Goal: Information Seeking & Learning: Understand process/instructions

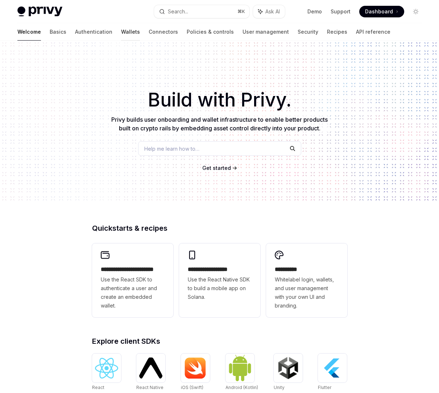
click at [121, 30] on link "Wallets" at bounding box center [130, 31] width 19 height 17
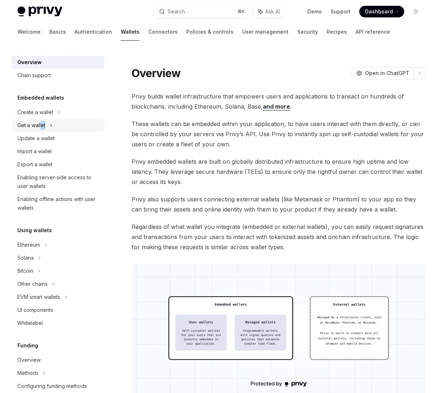
drag, startPoint x: 42, startPoint y: 123, endPoint x: 72, endPoint y: 123, distance: 30.1
click at [72, 123] on div "Get a wallet" at bounding box center [58, 125] width 93 height 13
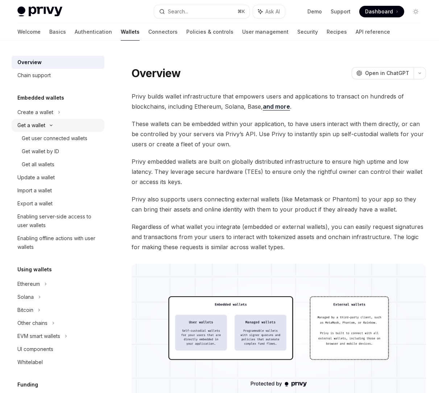
click at [72, 123] on div "Get a wallet" at bounding box center [58, 125] width 93 height 13
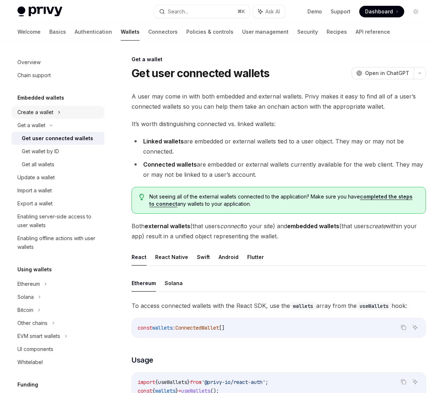
click at [59, 114] on icon at bounding box center [59, 112] width 3 height 9
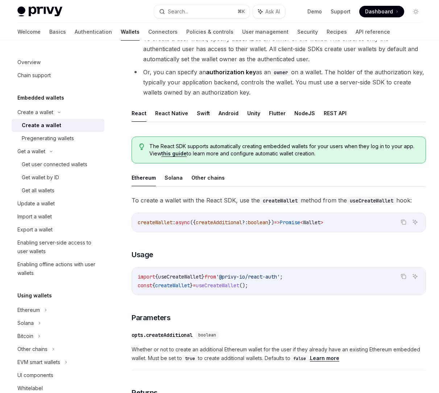
scroll to position [86, 0]
drag, startPoint x: 268, startPoint y: 266, endPoint x: 227, endPoint y: 278, distance: 43.5
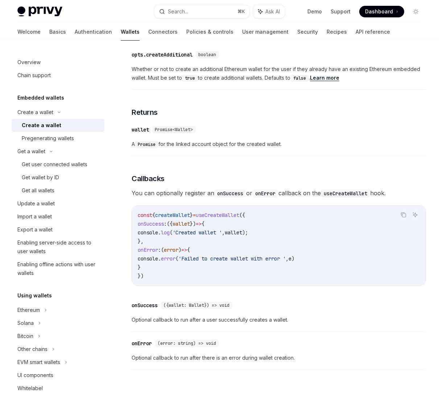
scroll to position [454, 0]
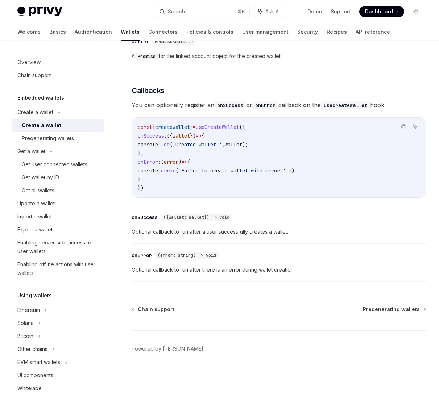
click at [204, 149] on code "const { createWallet } = useCreateWallet ({ onSuccess : ({ wallet }) => { conso…" at bounding box center [279, 158] width 282 height 70
drag, startPoint x: 183, startPoint y: 135, endPoint x: 251, endPoint y: 138, distance: 67.8
click at [251, 138] on code "const { createWallet } = useCreateWallet ({ onSuccess : ({ wallet }) => { conso…" at bounding box center [279, 158] width 282 height 70
drag, startPoint x: 251, startPoint y: 138, endPoint x: 248, endPoint y: 136, distance: 3.9
click at [250, 137] on code "const { createWallet } = useCreateWallet ({ onSuccess : ({ wallet }) => { conso…" at bounding box center [279, 158] width 282 height 70
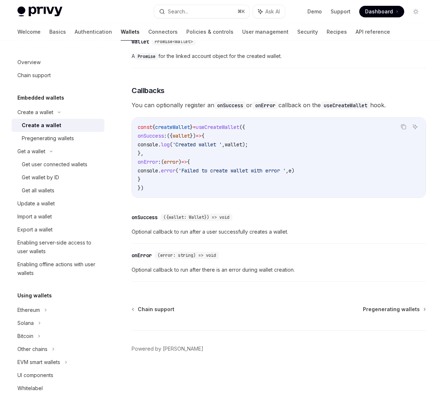
click at [222, 128] on span "useCreateWallet" at bounding box center [217, 127] width 43 height 7
click at [316, 226] on div "​ onSuccess ({wallet: Wallet}) => void Optional callback to run after a user su…" at bounding box center [279, 226] width 294 height 34
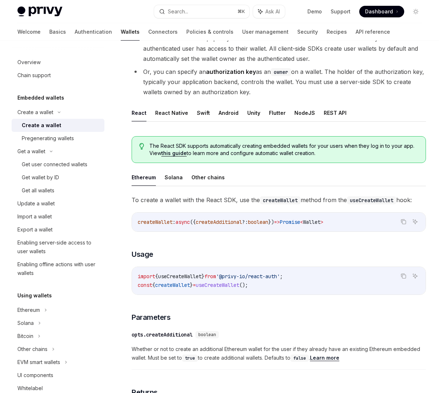
scroll to position [104, 0]
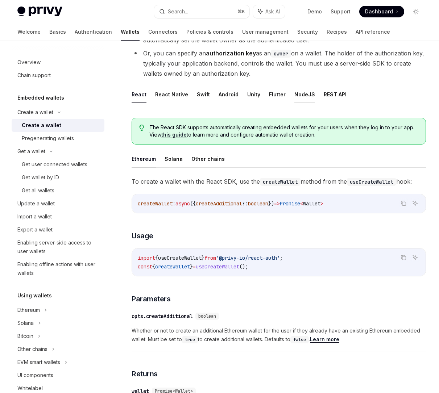
click at [299, 94] on button "NodeJS" at bounding box center [304, 94] width 21 height 17
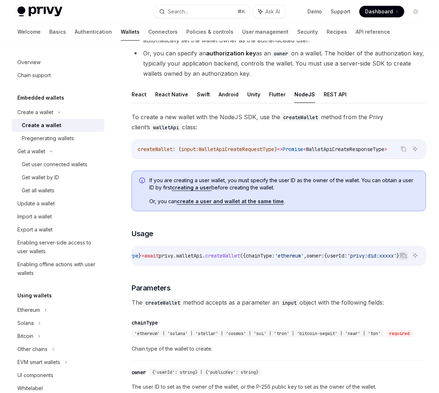
scroll to position [0, 75]
drag, startPoint x: 184, startPoint y: 259, endPoint x: 285, endPoint y: 263, distance: 100.8
click at [285, 263] on div "const { id , address , chainType } = await privy . walletApi . createWallet ({ …" at bounding box center [278, 255] width 293 height 19
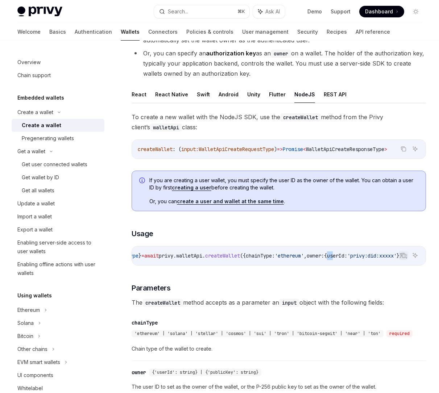
drag, startPoint x: 317, startPoint y: 258, endPoint x: 325, endPoint y: 258, distance: 8.4
click at [325, 258] on span "const { id , address , chainType } = await privy . walletApi . createWallet ({ …" at bounding box center [235, 256] width 345 height 7
drag, startPoint x: 325, startPoint y: 258, endPoint x: 311, endPoint y: 259, distance: 14.5
click at [327, 258] on span "userId:" at bounding box center [337, 256] width 20 height 7
drag, startPoint x: 308, startPoint y: 258, endPoint x: 347, endPoint y: 262, distance: 39.7
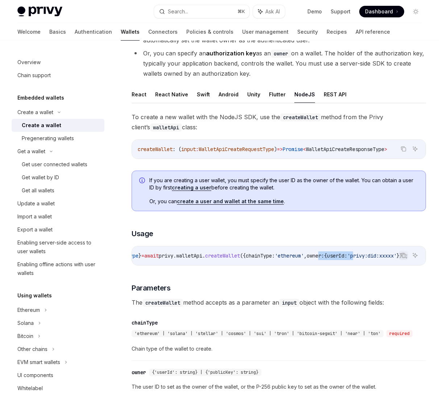
click at [347, 260] on code "const { id , address , chainType } = await privy . walletApi . createWallet ({ …" at bounding box center [244, 255] width 362 height 9
click at [333, 259] on span "userId:" at bounding box center [337, 256] width 20 height 7
click at [335, 260] on code "const { id , address , chainType } = await privy . walletApi . createWallet ({ …" at bounding box center [244, 255] width 362 height 9
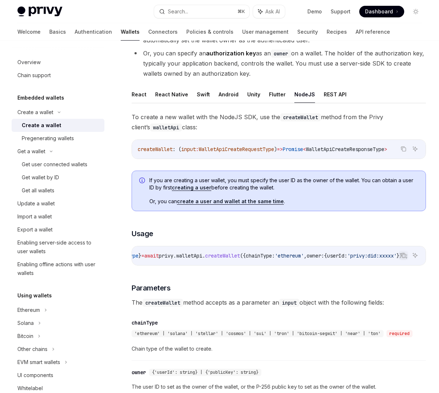
click at [327, 258] on span "userId:" at bounding box center [337, 256] width 20 height 7
click at [333, 258] on span "userId:" at bounding box center [337, 256] width 20 height 7
drag, startPoint x: 320, startPoint y: 258, endPoint x: 342, endPoint y: 259, distance: 22.1
click at [342, 259] on span "const { id , address , chainType } = await privy . walletApi . createWallet ({ …" at bounding box center [235, 256] width 345 height 7
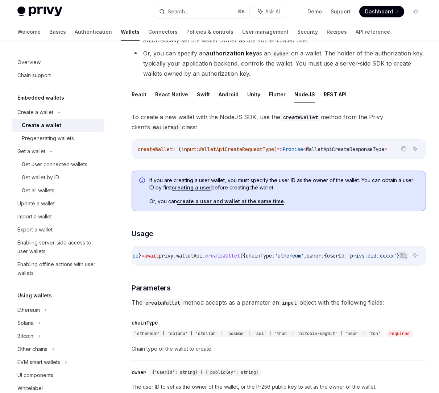
click at [347, 259] on span "'privy:did:xxxxx'" at bounding box center [371, 256] width 49 height 7
click at [327, 259] on span "userId:" at bounding box center [337, 256] width 20 height 7
click at [49, 32] on link "Basics" at bounding box center [57, 31] width 17 height 17
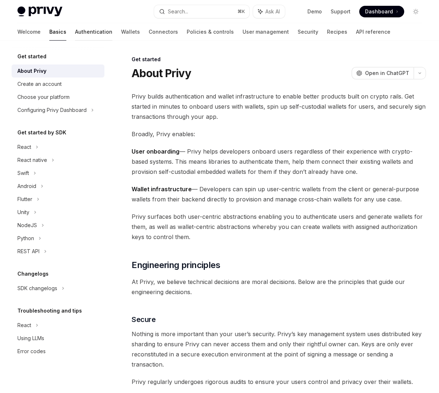
click at [75, 31] on link "Authentication" at bounding box center [93, 31] width 37 height 17
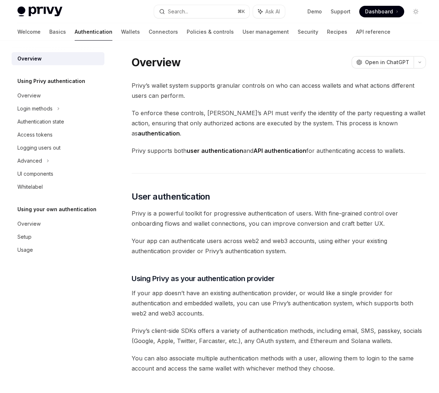
click at [43, 16] on img at bounding box center [39, 12] width 45 height 10
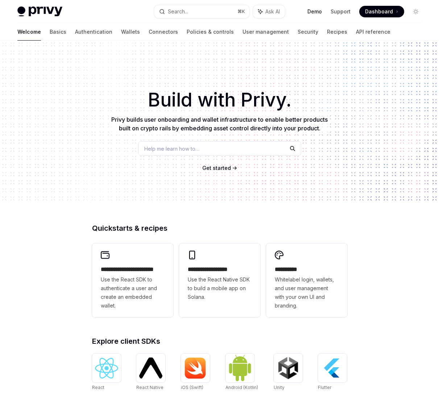
click at [317, 10] on link "Demo" at bounding box center [314, 11] width 14 height 7
type textarea "*"
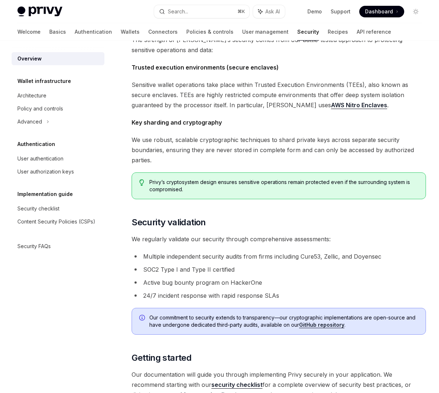
scroll to position [270, 0]
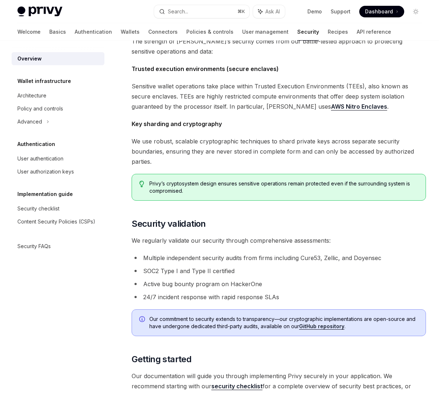
drag, startPoint x: 355, startPoint y: 100, endPoint x: 320, endPoint y: 111, distance: 36.6
click at [255, 103] on div "The security of your users’ data and digital assets is our top priority at Priv…" at bounding box center [279, 122] width 294 height 625
click at [321, 119] on span "Key sharding and cryptography" at bounding box center [279, 124] width 294 height 10
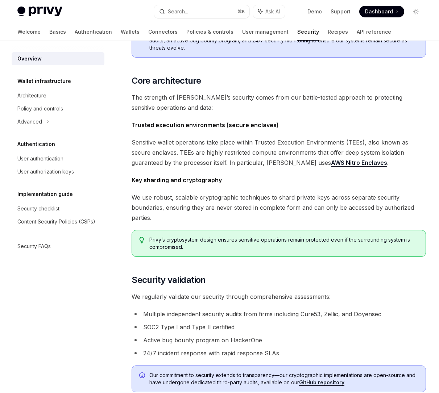
scroll to position [214, 0]
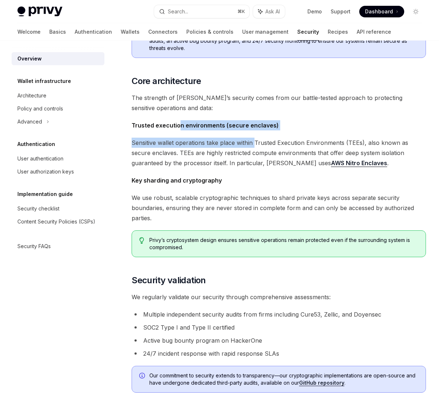
drag, startPoint x: 192, startPoint y: 117, endPoint x: 255, endPoint y: 133, distance: 65.4
click at [255, 133] on div "The security of your users’ data and digital assets is our top priority at Priv…" at bounding box center [279, 179] width 294 height 625
click at [255, 138] on span "Sensitive wallet operations take place within Trusted Execution Environments (T…" at bounding box center [279, 153] width 294 height 30
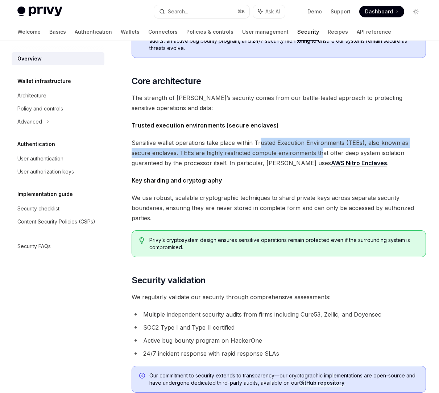
drag, startPoint x: 302, startPoint y: 142, endPoint x: 259, endPoint y: 128, distance: 45.6
click at [259, 138] on span "Sensitive wallet operations take place within Trusted Execution Environments (T…" at bounding box center [279, 153] width 294 height 30
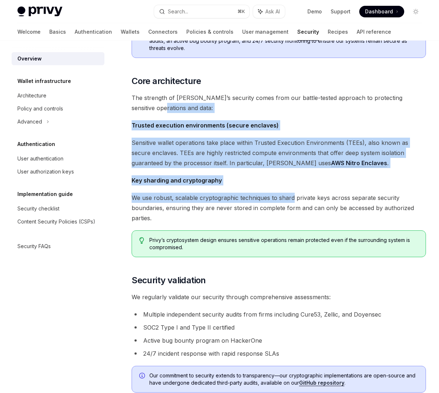
drag, startPoint x: 291, startPoint y: 181, endPoint x: 122, endPoint y: 98, distance: 188.6
click at [122, 98] on div "Security OpenAI Open in ChatGPT OpenAI Open in ChatGPT The security of your use…" at bounding box center [210, 220] width 433 height 758
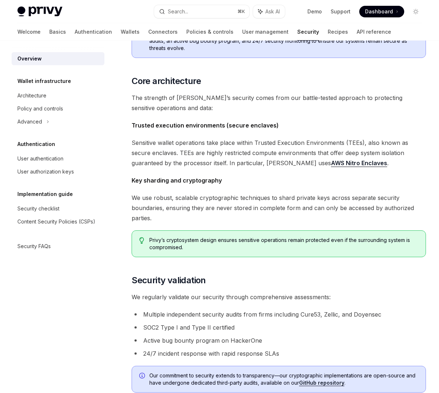
click at [181, 97] on span "The strength of Privy’s security comes from our battle-tested approach to prote…" at bounding box center [279, 103] width 294 height 20
